Goal: Use online tool/utility: Use online tool/utility

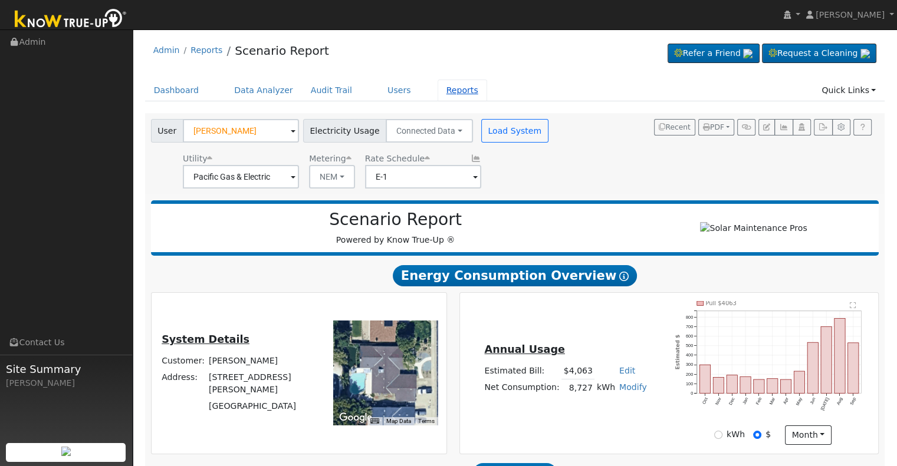
click at [443, 91] on link "Reports" at bounding box center [463, 91] width 50 height 22
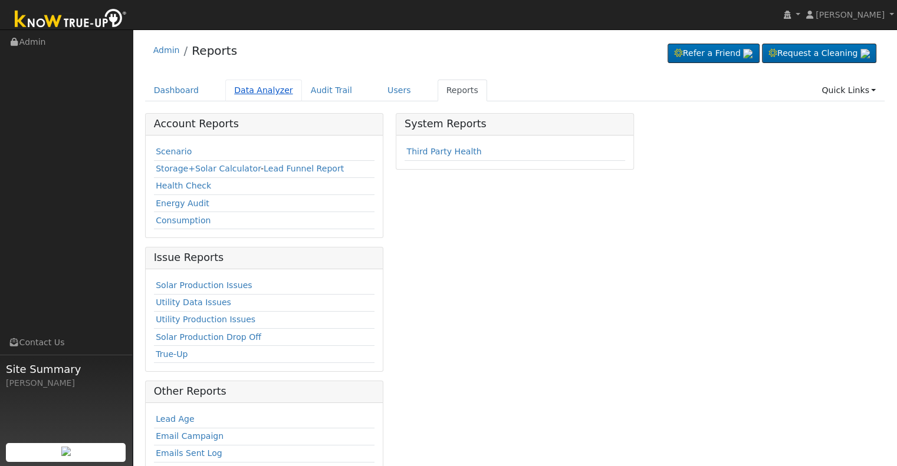
click at [260, 93] on link "Data Analyzer" at bounding box center [263, 91] width 77 height 22
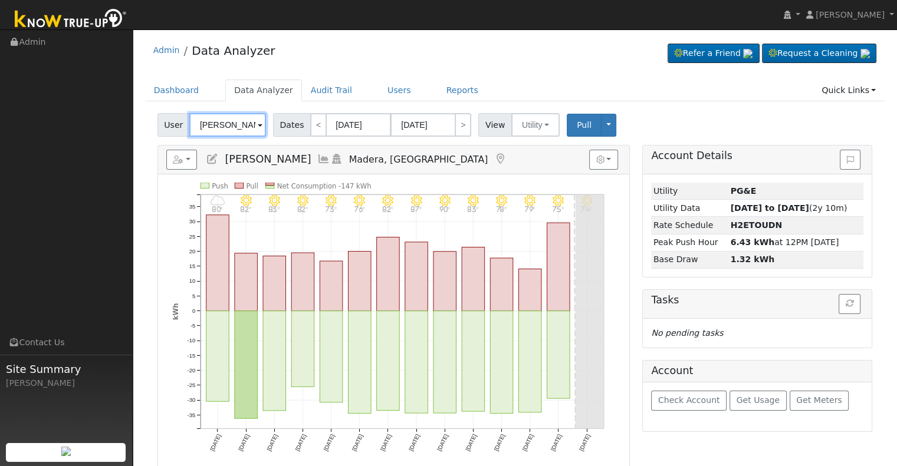
click at [238, 125] on input "[PERSON_NAME]" at bounding box center [227, 125] width 77 height 24
click at [238, 124] on input "[PERSON_NAME]" at bounding box center [227, 125] width 77 height 24
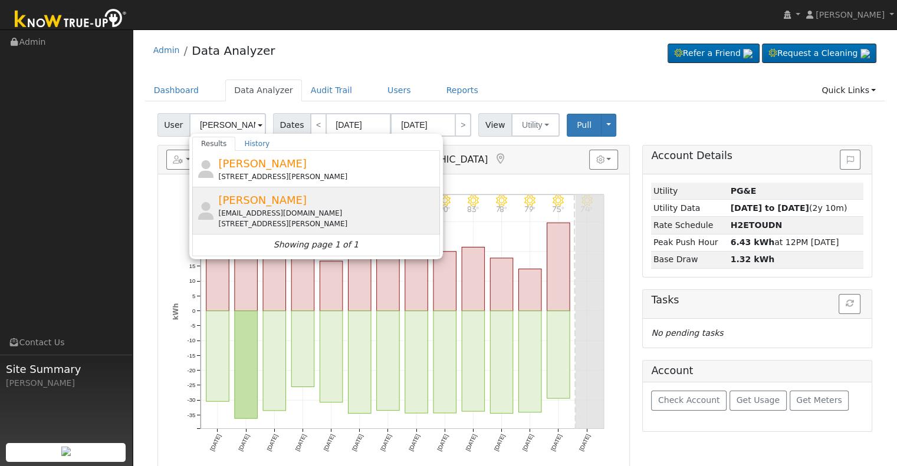
click at [278, 212] on div "[EMAIL_ADDRESS][DOMAIN_NAME]" at bounding box center [327, 213] width 219 height 11
type input "Justin Smit"
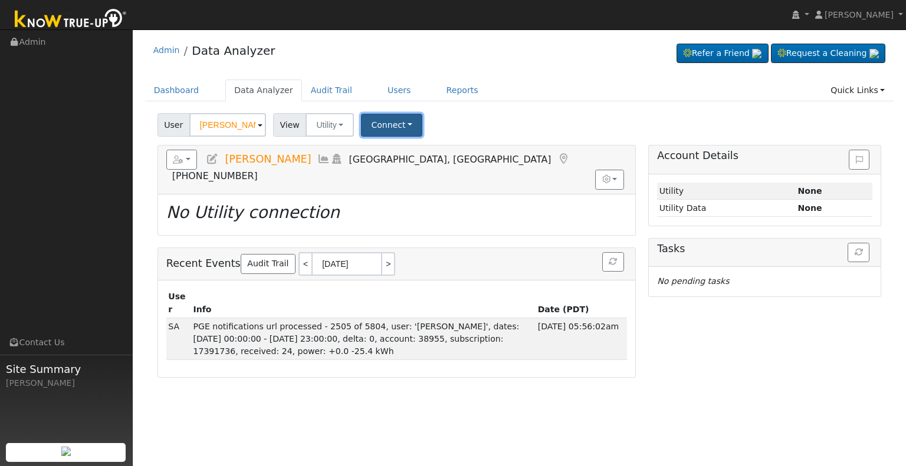
click at [385, 124] on button "Connect" at bounding box center [391, 125] width 61 height 23
click at [398, 159] on div "Select a Provider Quick Connect" at bounding box center [407, 163] width 93 height 51
click at [400, 155] on link "Select a Provider" at bounding box center [408, 151] width 92 height 17
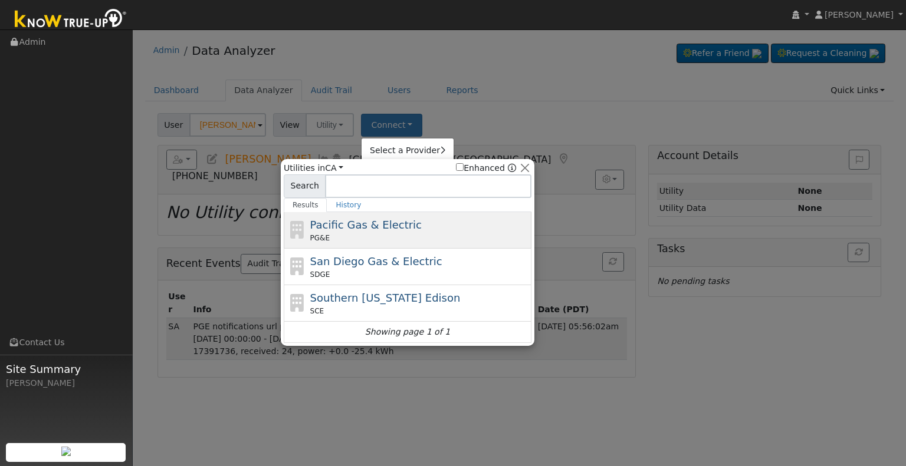
click at [420, 226] on div "Pacific Gas & Electric PG&E" at bounding box center [419, 230] width 219 height 27
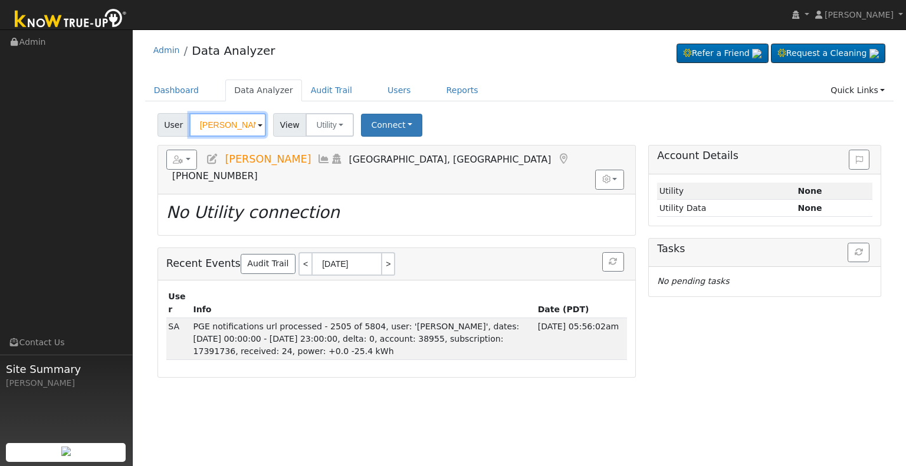
click at [241, 122] on input "[PERSON_NAME]" at bounding box center [227, 125] width 77 height 24
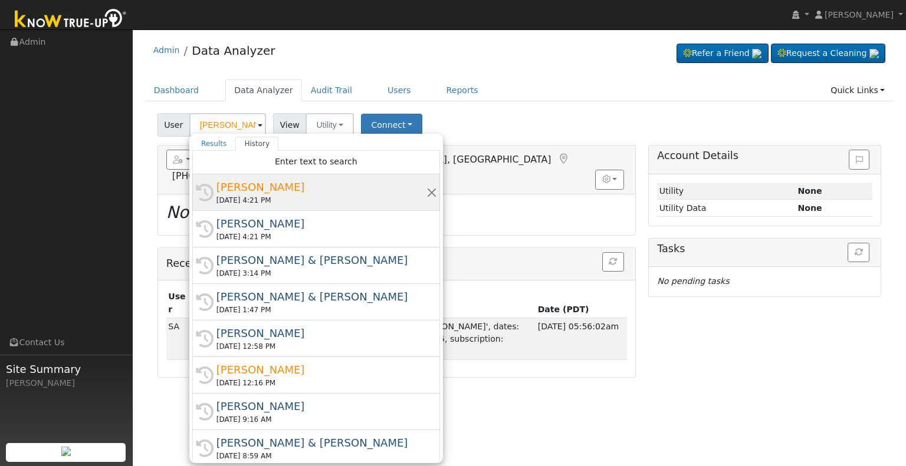
click at [291, 187] on div "[PERSON_NAME]" at bounding box center [321, 187] width 210 height 16
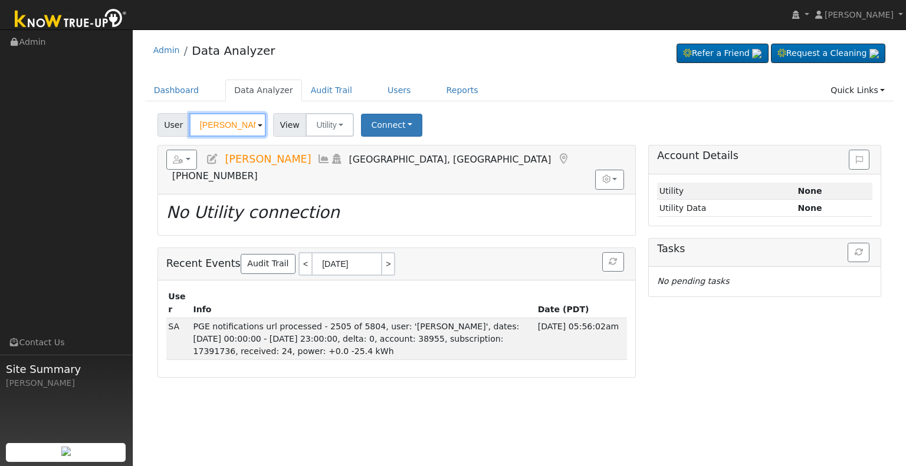
click at [244, 125] on input "[PERSON_NAME]" at bounding box center [227, 125] width 77 height 24
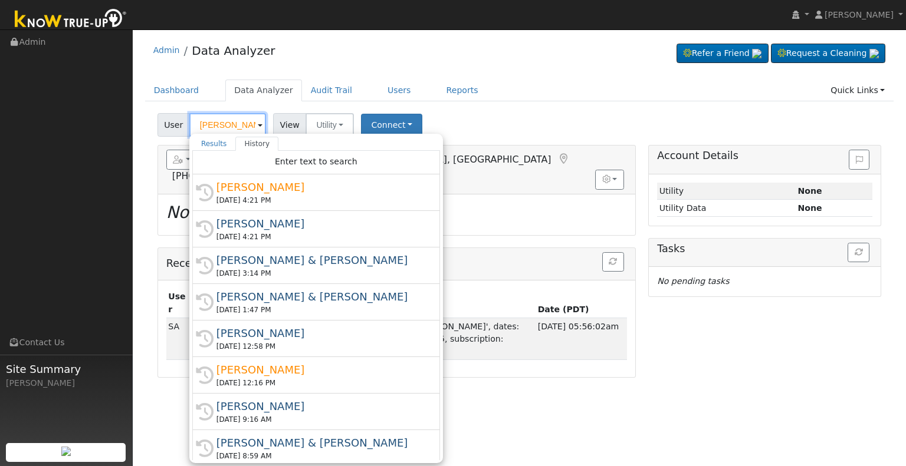
click at [244, 120] on input "[PERSON_NAME]" at bounding box center [227, 125] width 77 height 24
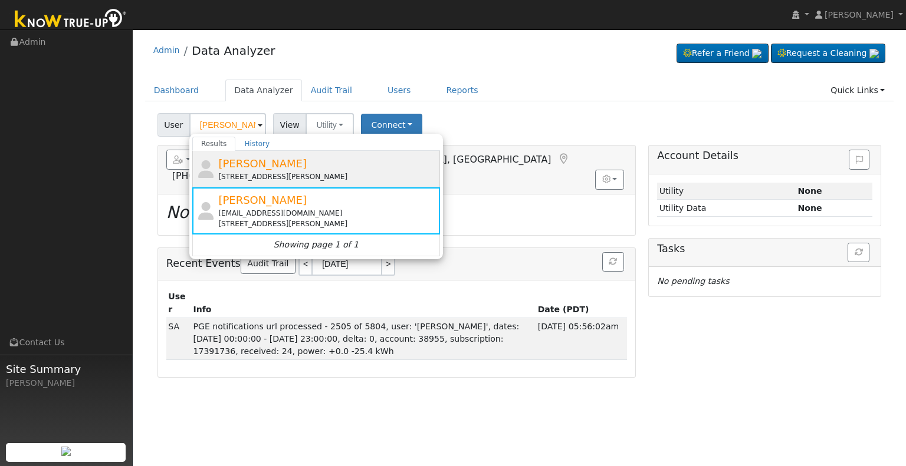
click at [402, 169] on div "[PERSON_NAME] [STREET_ADDRESS][PERSON_NAME]" at bounding box center [327, 169] width 219 height 27
type input "[PERSON_NAME]"
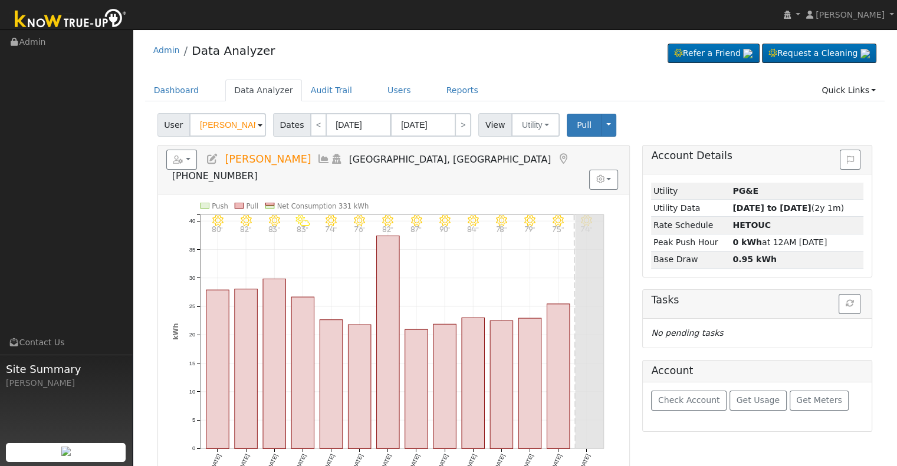
click at [317, 156] on icon at bounding box center [323, 159] width 13 height 11
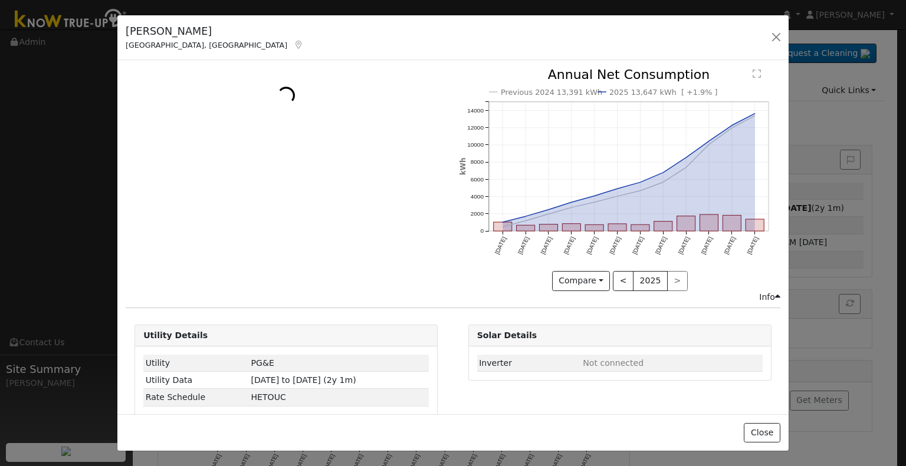
click at [765, 41] on div "justin Smit Fresno, CA Default Account Default Account 1365 West Big Sandy Road…" at bounding box center [452, 37] width 671 height 45
click at [776, 35] on button "button" at bounding box center [776, 37] width 17 height 17
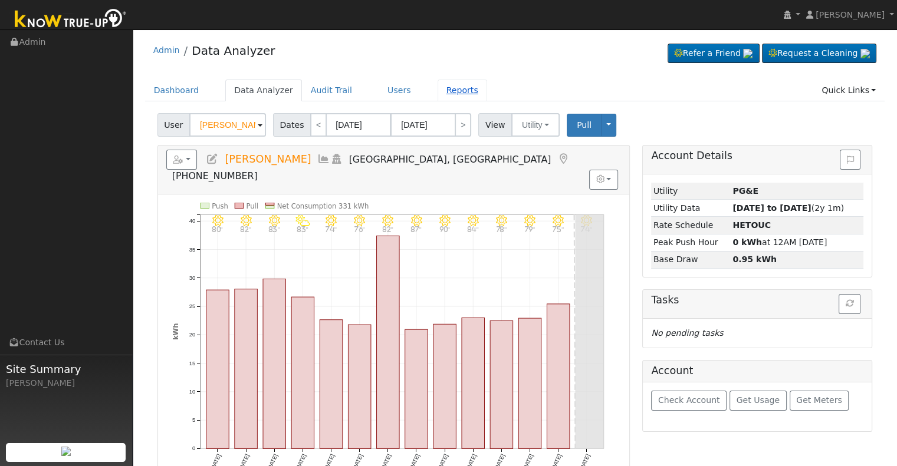
click at [440, 93] on link "Reports" at bounding box center [463, 91] width 50 height 22
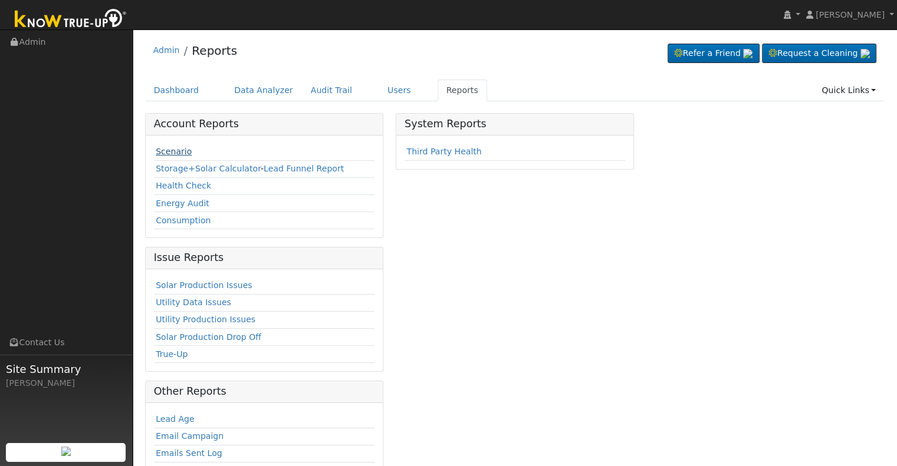
click at [179, 150] on link "Scenario" at bounding box center [174, 151] width 36 height 9
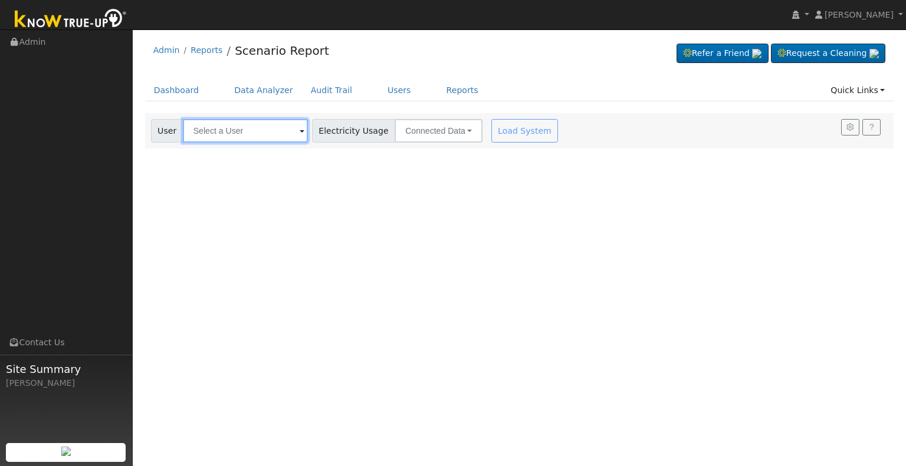
click at [254, 129] on input "text" at bounding box center [245, 131] width 125 height 24
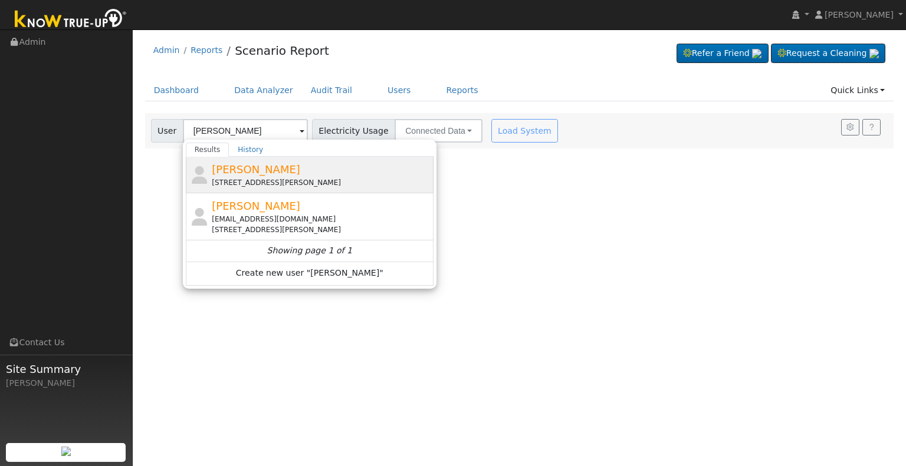
click at [295, 178] on div "[STREET_ADDRESS][PERSON_NAME]" at bounding box center [321, 183] width 219 height 11
type input "[PERSON_NAME]"
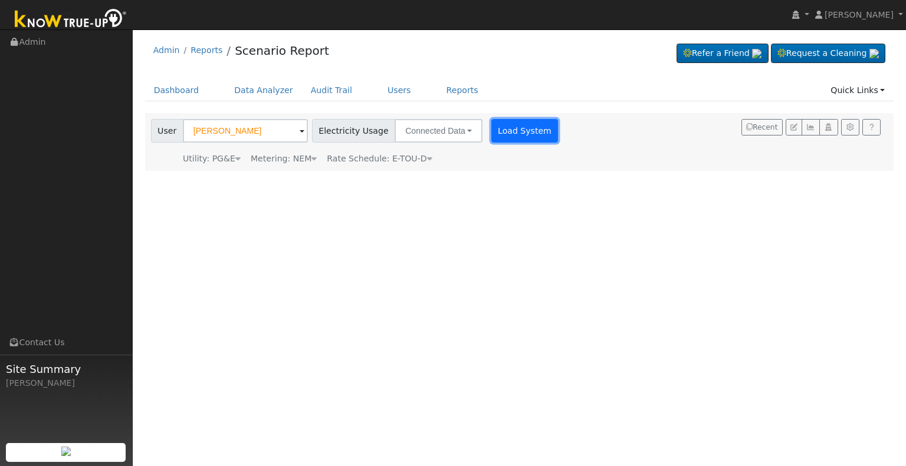
click at [499, 134] on button "Load System" at bounding box center [524, 131] width 67 height 24
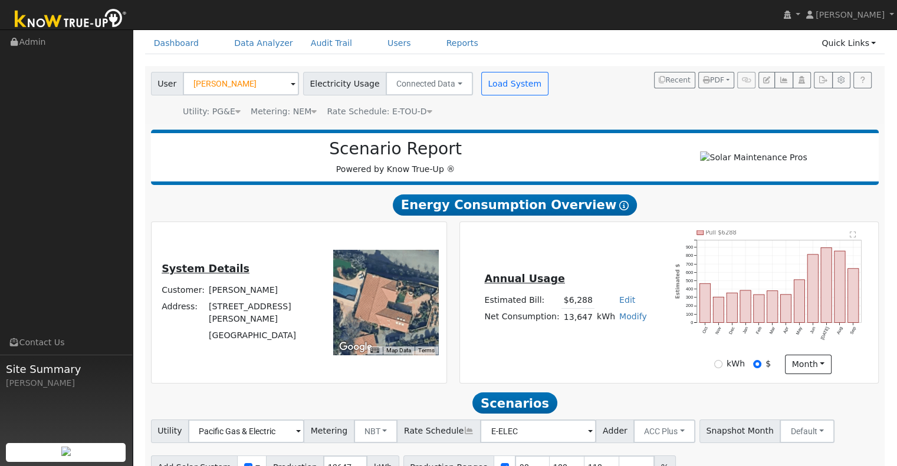
scroll to position [113, 0]
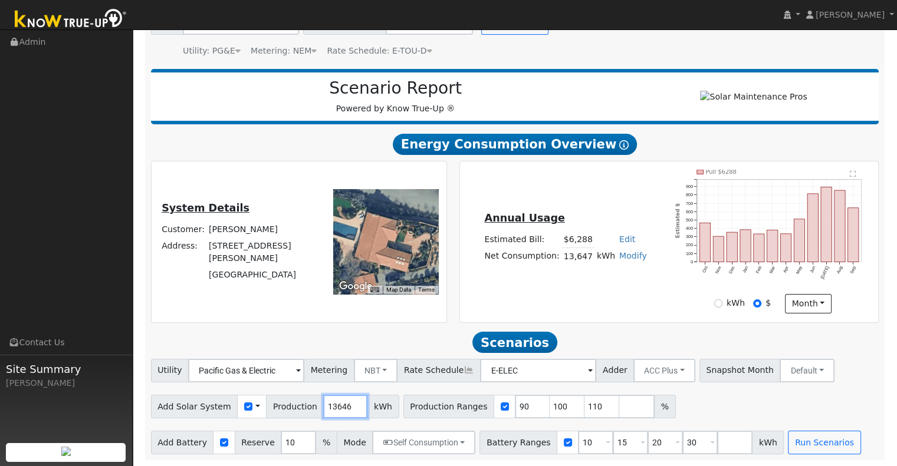
click at [342, 407] on input "13646" at bounding box center [345, 407] width 44 height 24
type input "1"
type input "17408"
click at [515, 408] on input "90" at bounding box center [532, 407] width 35 height 24
type input "100"
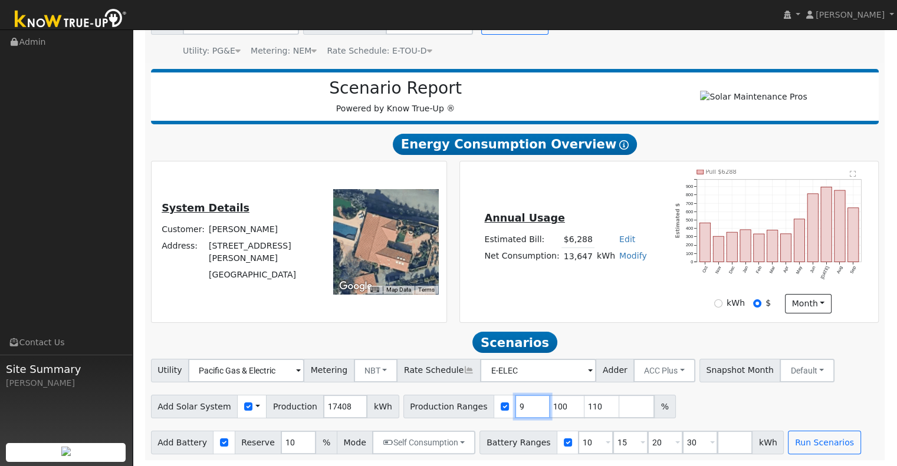
type input "110"
type input "100"
click at [550, 405] on input "110" at bounding box center [567, 407] width 35 height 24
type input "1"
click at [579, 441] on input "10" at bounding box center [595, 443] width 35 height 24
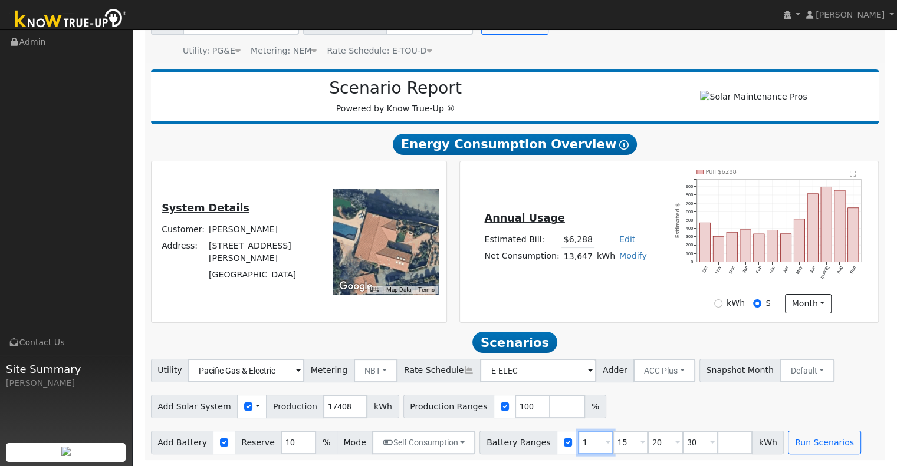
type input "15"
type input "20"
type input "30"
type input "20"
type input "30"
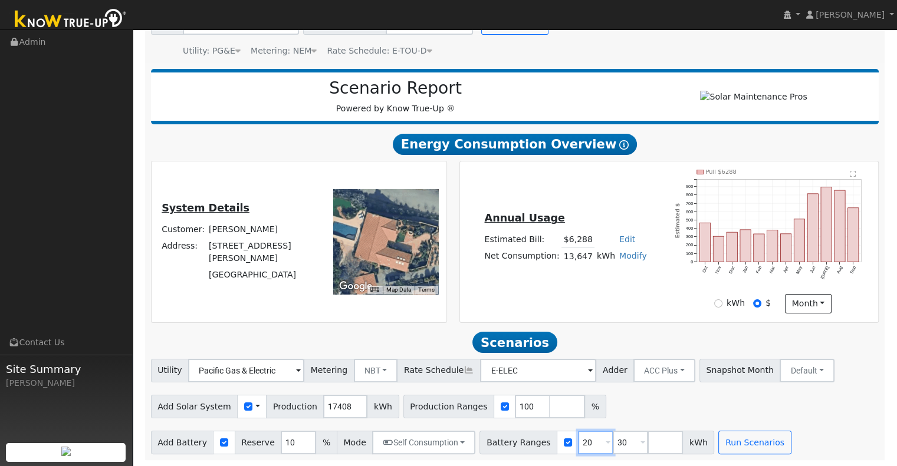
type input "20"
click at [613, 443] on input "30" at bounding box center [630, 443] width 35 height 24
type input "3"
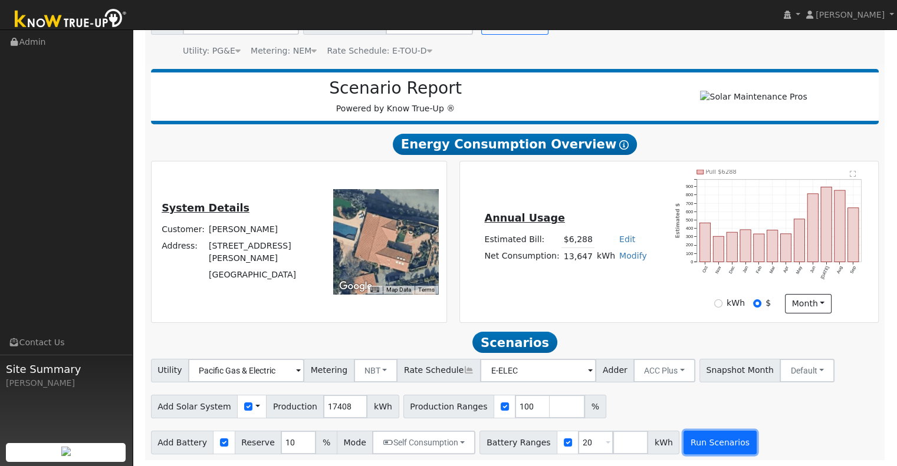
click at [690, 441] on button "Run Scenarios" at bounding box center [719, 443] width 73 height 24
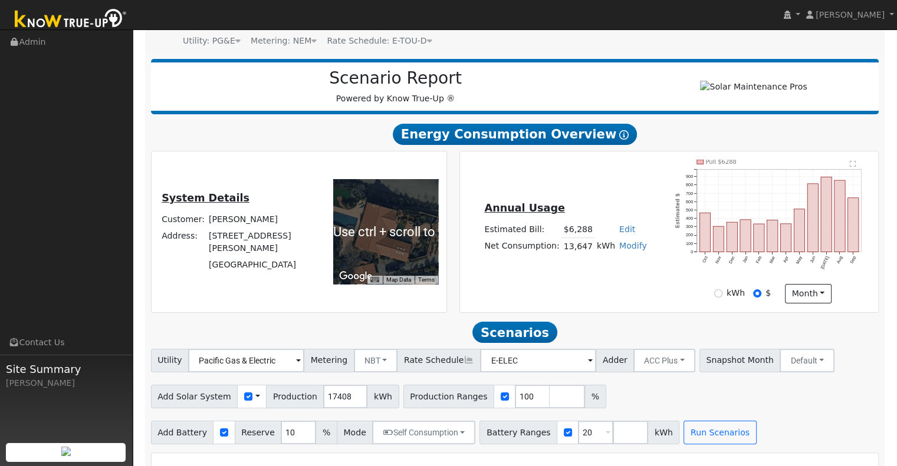
scroll to position [0, 0]
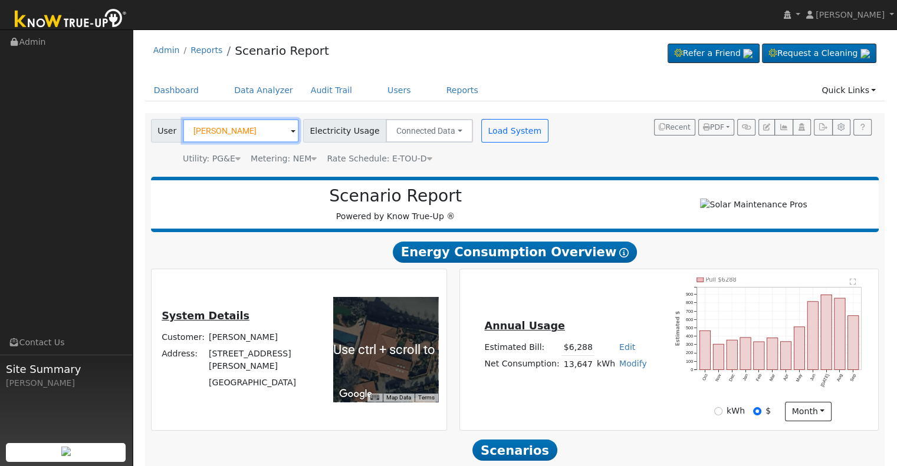
click at [248, 133] on input "[PERSON_NAME]" at bounding box center [241, 131] width 116 height 24
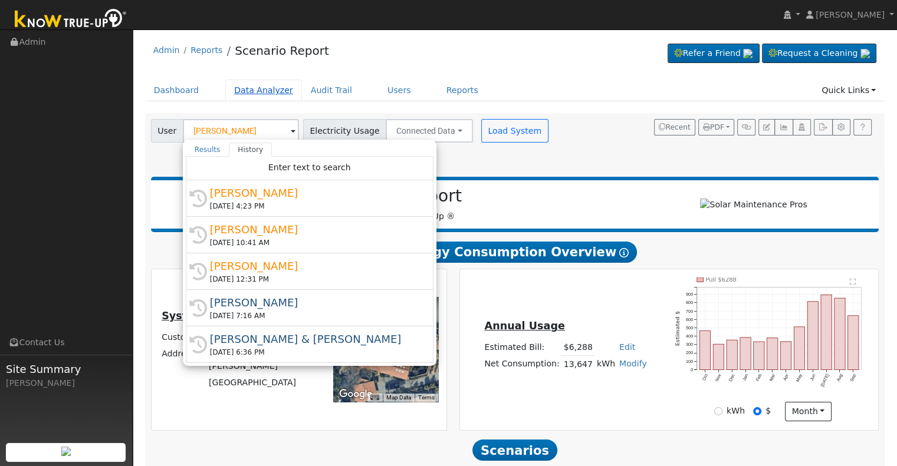
click at [255, 90] on link "Data Analyzer" at bounding box center [263, 91] width 77 height 22
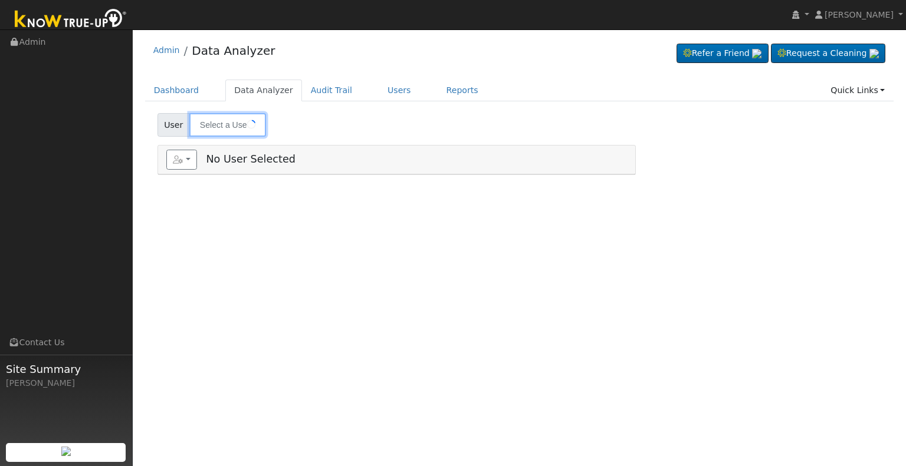
type input "[PERSON_NAME]"
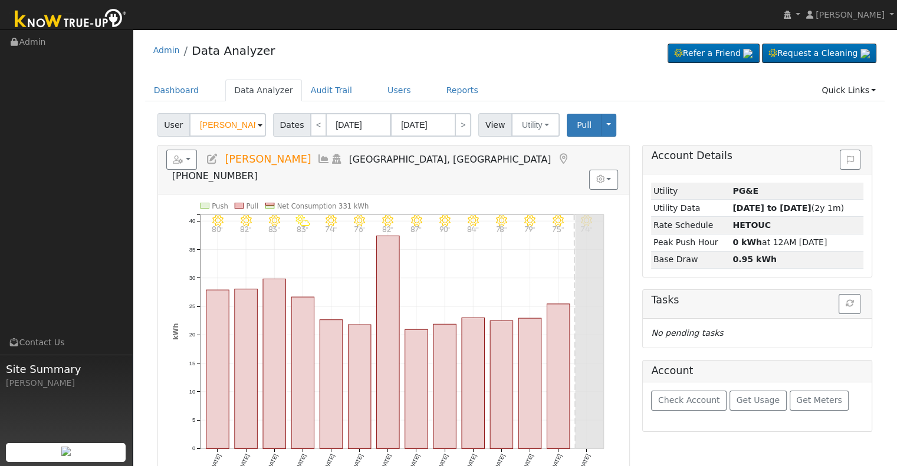
click at [317, 157] on icon at bounding box center [323, 159] width 13 height 11
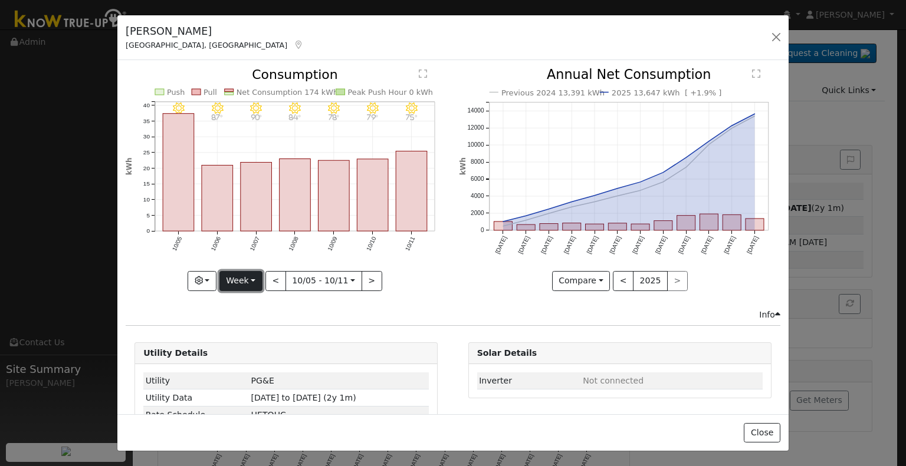
click at [238, 275] on button "Week" at bounding box center [240, 281] width 43 height 20
click at [259, 349] on link "Year" at bounding box center [261, 354] width 82 height 17
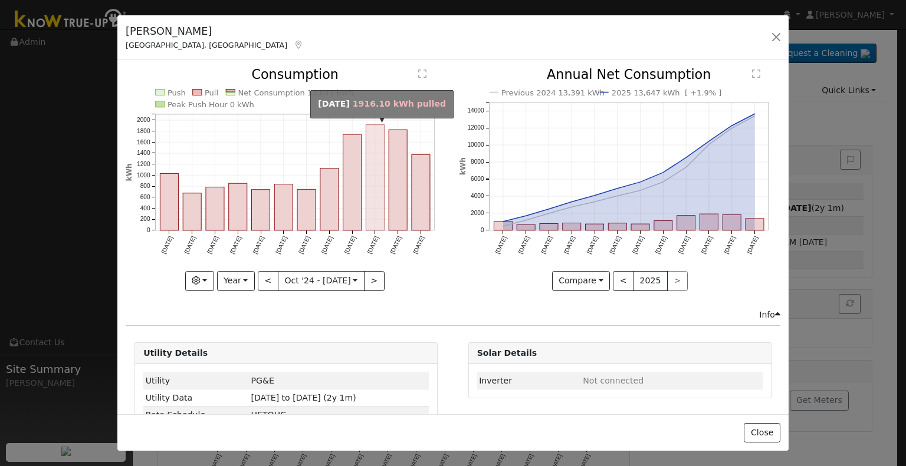
click at [380, 181] on rect "onclick=""" at bounding box center [375, 178] width 18 height 106
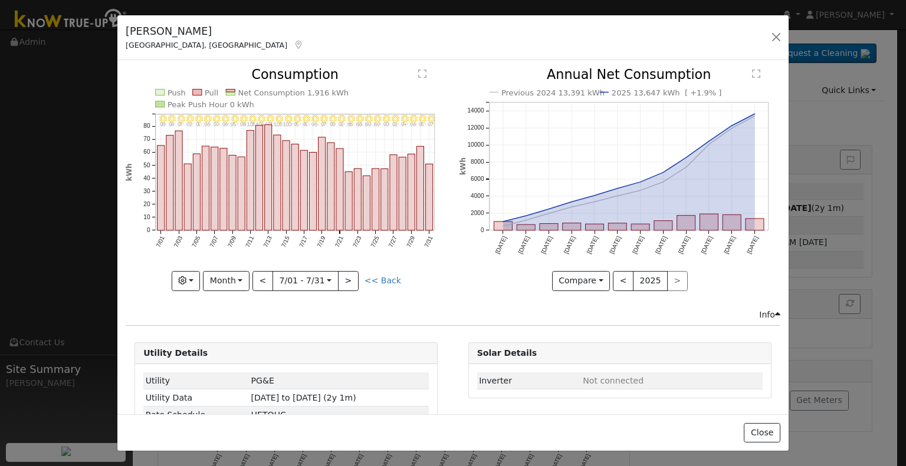
click at [315, 200] on icon "7/31 - Clear 97° 7/30 - Clear 95° 7/29 - Clear 96° 7/28 - MostlyClear 94° 7/27 …" at bounding box center [286, 178] width 321 height 221
click at [305, 203] on rect "onclick=""" at bounding box center [304, 191] width 7 height 80
type input "2025-07-17"
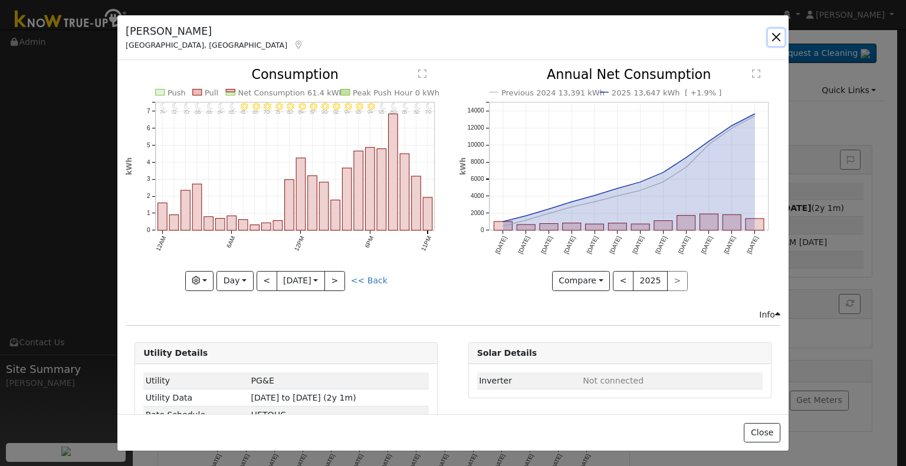
click at [772, 39] on button "button" at bounding box center [776, 37] width 17 height 17
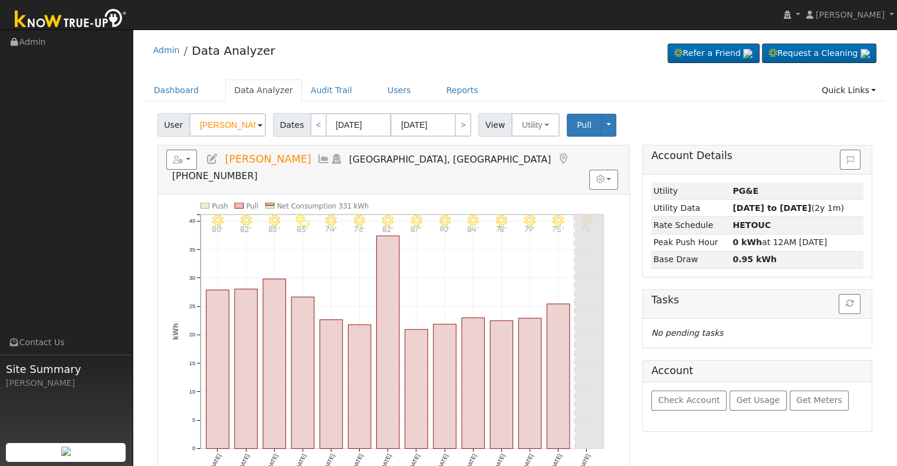
drag, startPoint x: 396, startPoint y: 33, endPoint x: 340, endPoint y: 55, distance: 59.6
click at [341, 55] on div "Admin Data Analyzer Refer a Friend Request a Cleaning" at bounding box center [515, 53] width 740 height 36
click at [438, 87] on link "Reports" at bounding box center [463, 91] width 50 height 22
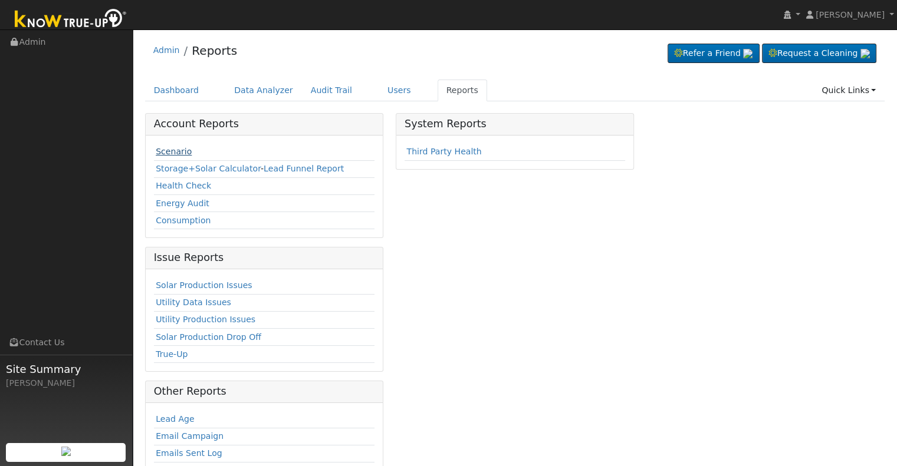
click at [182, 147] on link "Scenario" at bounding box center [174, 151] width 36 height 9
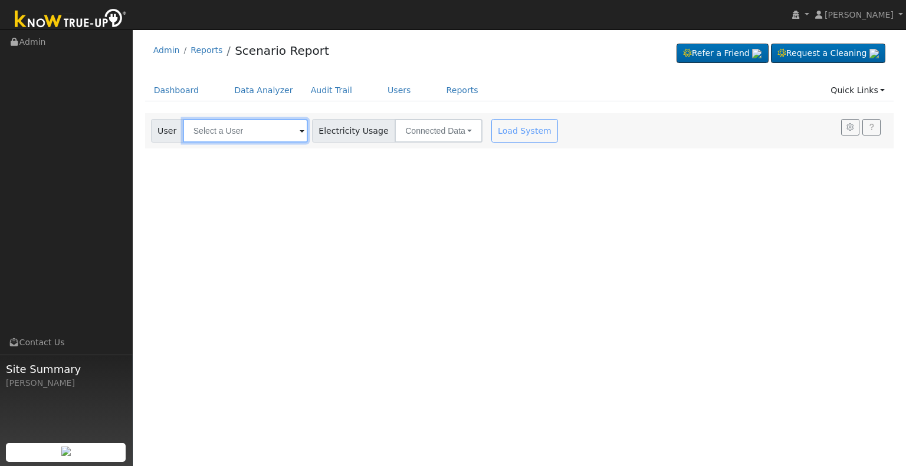
click at [245, 132] on input "text" at bounding box center [245, 131] width 125 height 24
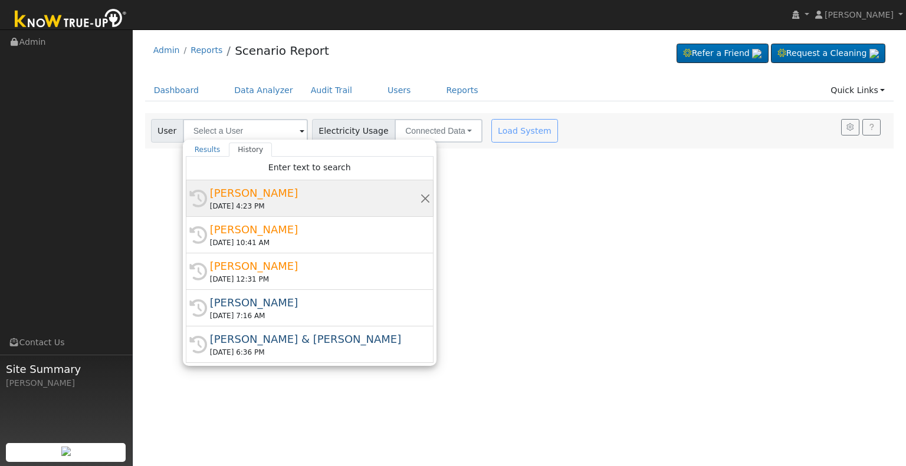
click at [265, 195] on div "[PERSON_NAME]" at bounding box center [315, 193] width 210 height 16
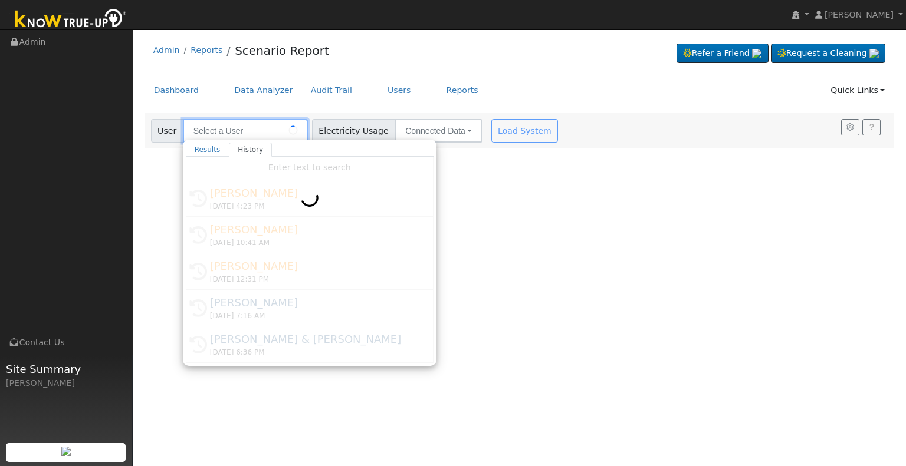
type input "[PERSON_NAME]"
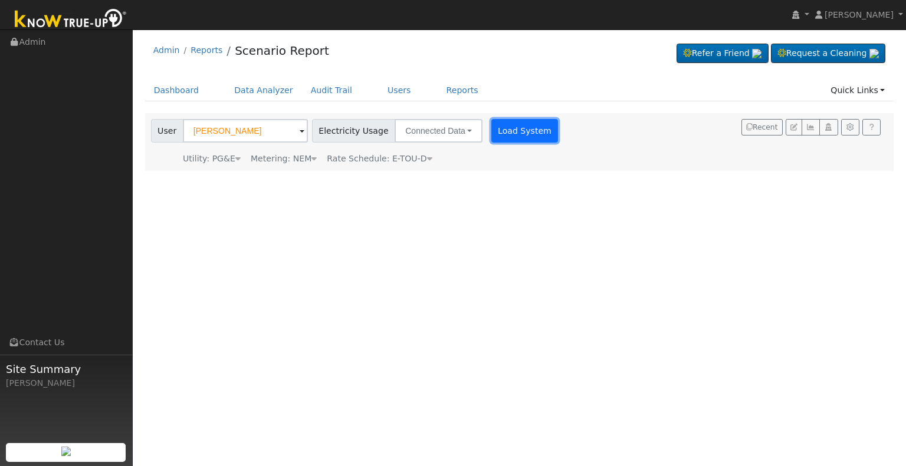
click at [510, 133] on button "Load System" at bounding box center [524, 131] width 67 height 24
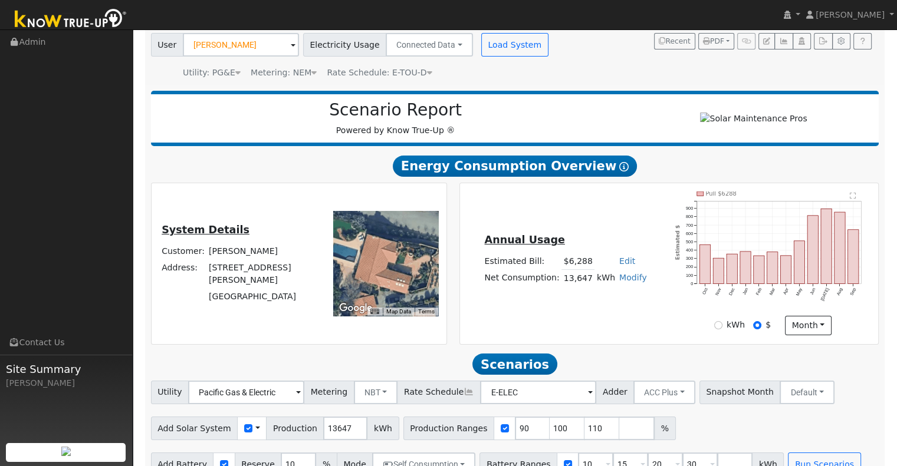
scroll to position [113, 0]
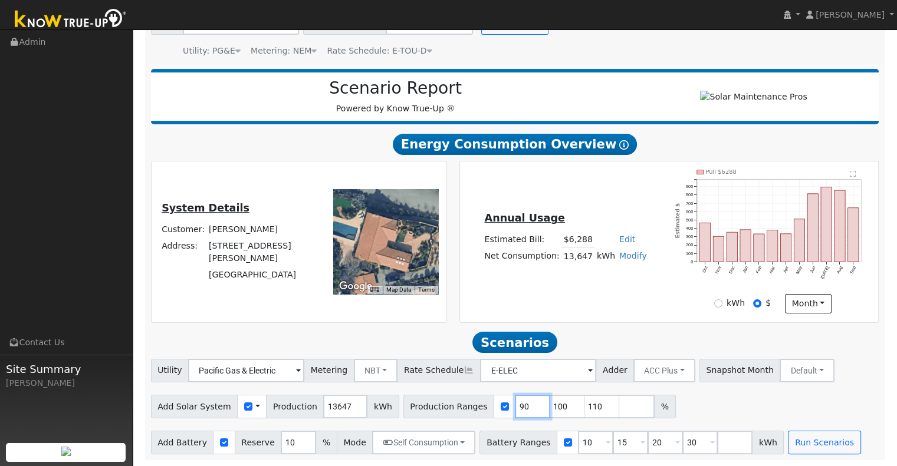
click at [515, 406] on input "90" at bounding box center [532, 407] width 35 height 24
type input "100"
type input "110"
type input "125"
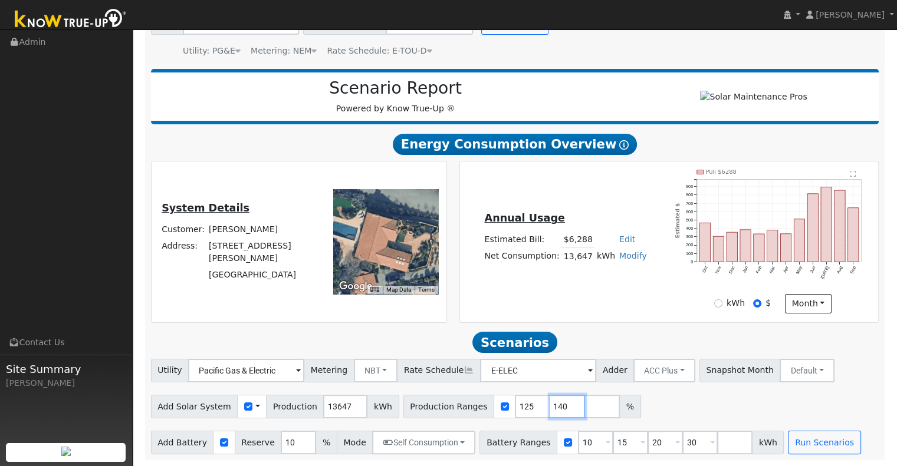
type input "140"
click at [578, 443] on input "10" at bounding box center [595, 443] width 35 height 24
type input "15"
type input "20"
type input "30"
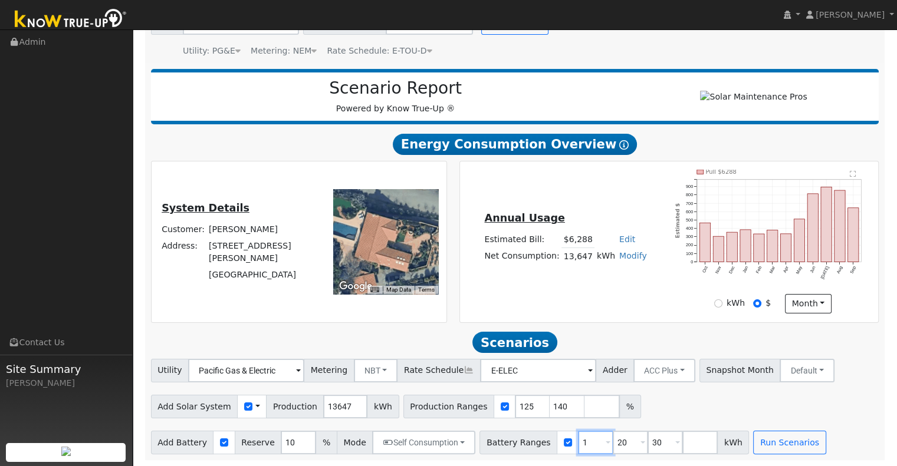
type input "20"
type input "30"
type input "20"
click at [613, 442] on input "30" at bounding box center [630, 443] width 35 height 24
type input "3"
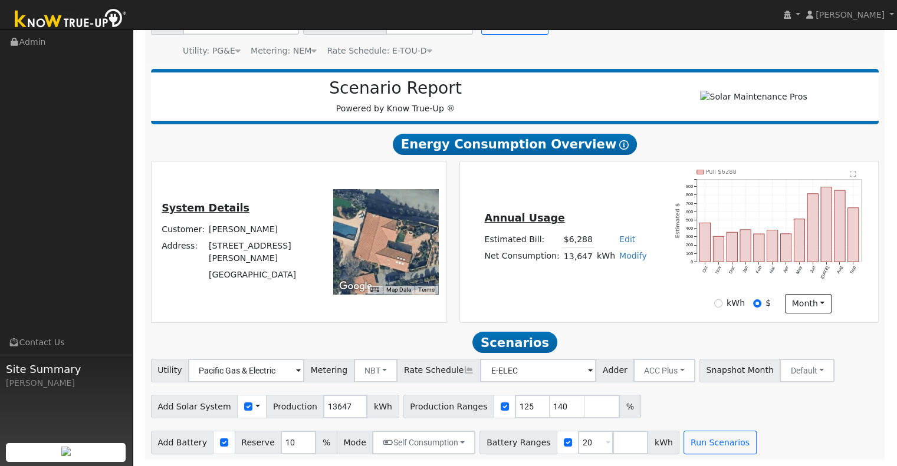
click at [658, 410] on div "Add Solar System Use CSV Data Production 13647 kWh Production Ranges 125 140 %" at bounding box center [515, 405] width 732 height 28
click at [713, 443] on button "Run Scenarios" at bounding box center [719, 443] width 73 height 24
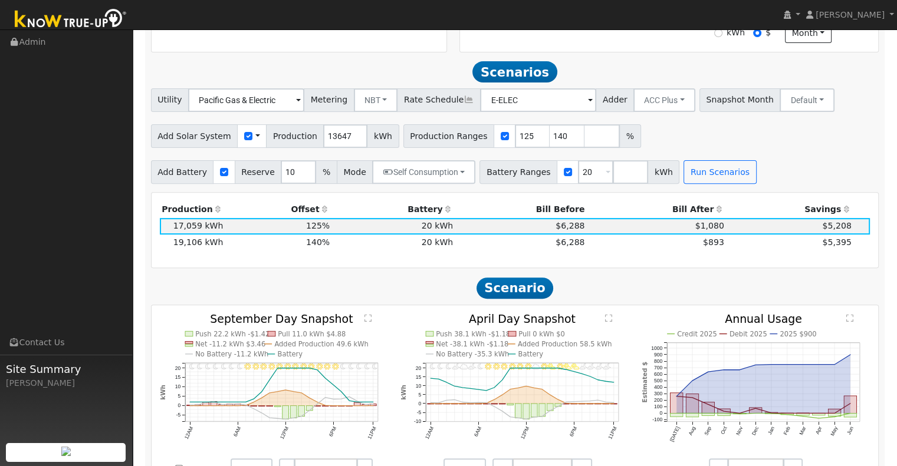
scroll to position [408, 0]
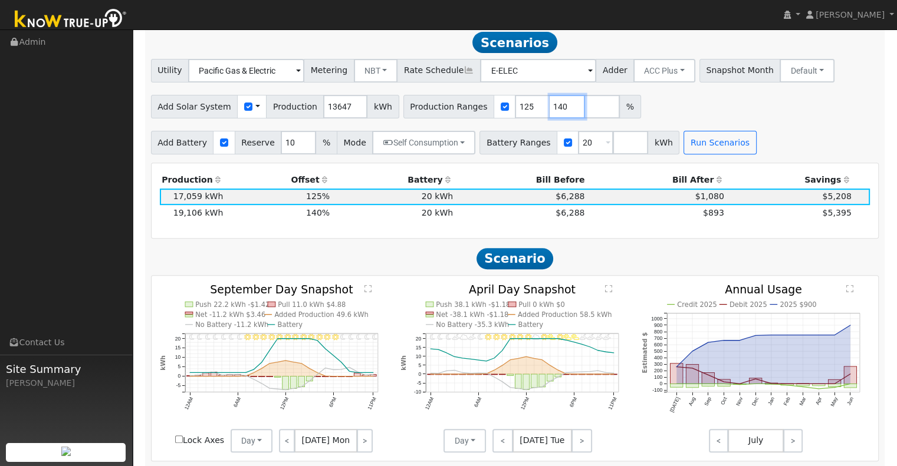
click at [550, 110] on input "140" at bounding box center [567, 107] width 35 height 24
type input "130"
click at [683, 150] on button "Run Scenarios" at bounding box center [719, 143] width 73 height 24
click at [515, 109] on input "125" at bounding box center [532, 107] width 35 height 24
type input "128"
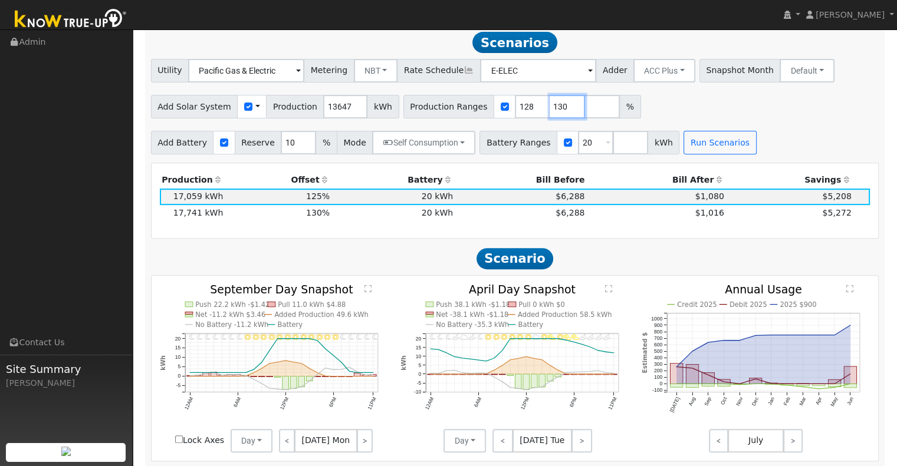
click at [550, 110] on input "130" at bounding box center [567, 107] width 35 height 24
type input "1"
click at [613, 117] on div "Add Solar System Use CSV Data Production 13647 kWh Production Ranges 128 %" at bounding box center [515, 105] width 732 height 28
click at [683, 142] on button "Run Scenarios" at bounding box center [719, 143] width 73 height 24
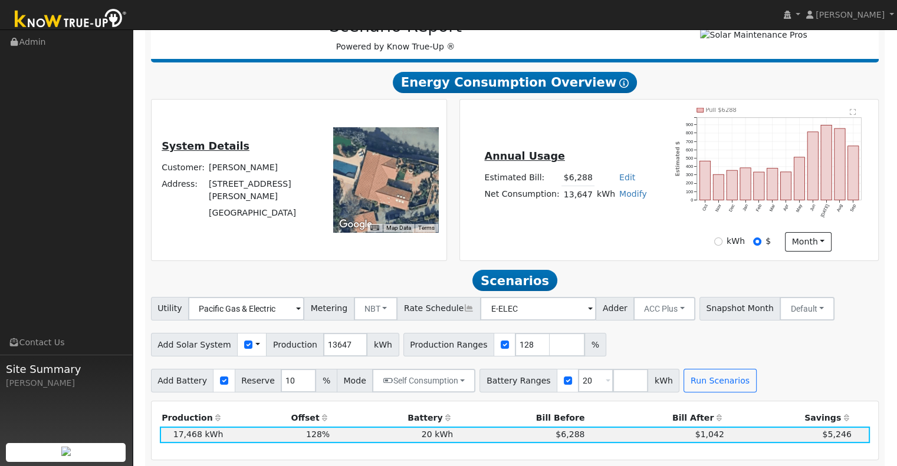
scroll to position [177, 0]
